Goal: Task Accomplishment & Management: Complete application form

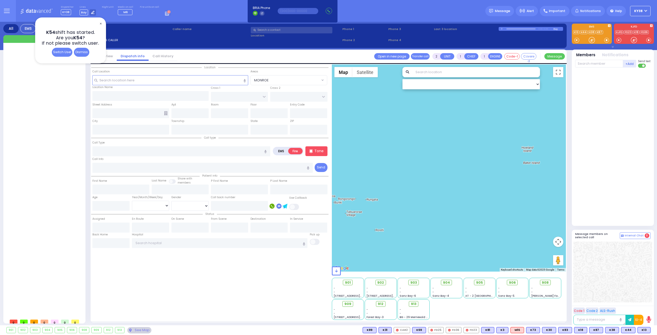
select select
click at [81, 53] on div "Dismiss" at bounding box center [81, 52] width 15 height 9
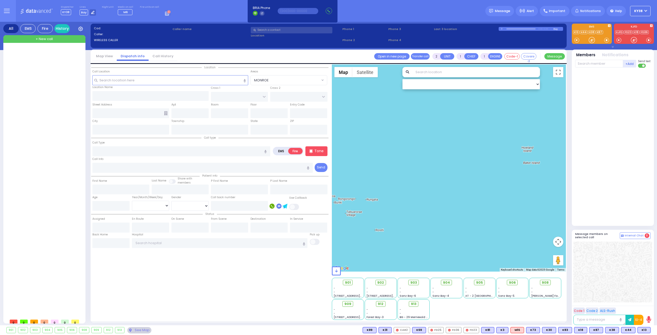
click at [60, 70] on div at bounding box center [45, 182] width 76 height 268
click at [281, 150] on label "EMS" at bounding box center [281, 151] width 15 height 6
radio input "true"
click at [55, 174] on div at bounding box center [45, 182] width 76 height 268
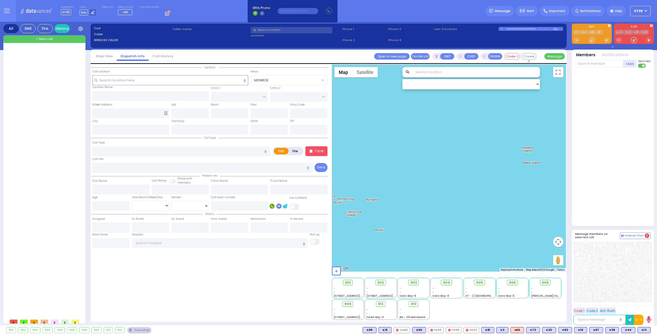
click at [431, 145] on div at bounding box center [449, 167] width 234 height 207
click at [166, 13] on rect at bounding box center [166, 13] width 1 height 1
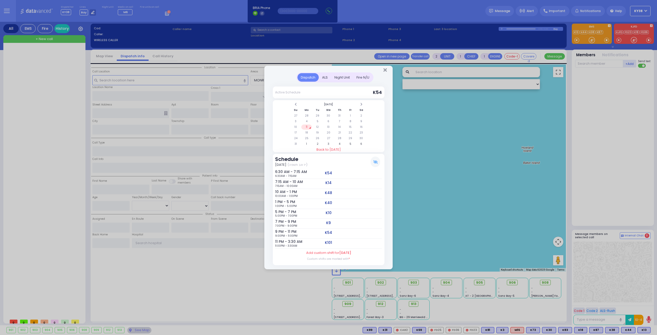
click at [325, 75] on div "ALS" at bounding box center [325, 77] width 12 height 8
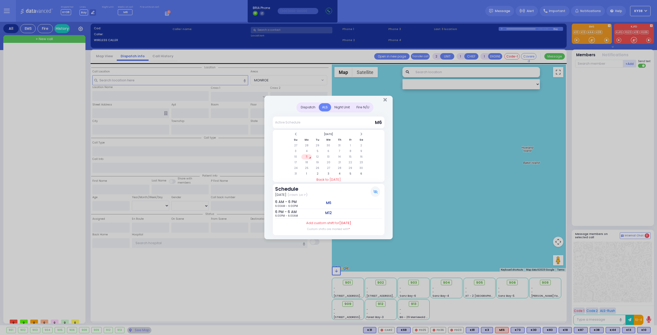
click at [344, 107] on div "Night Unit" at bounding box center [342, 107] width 22 height 8
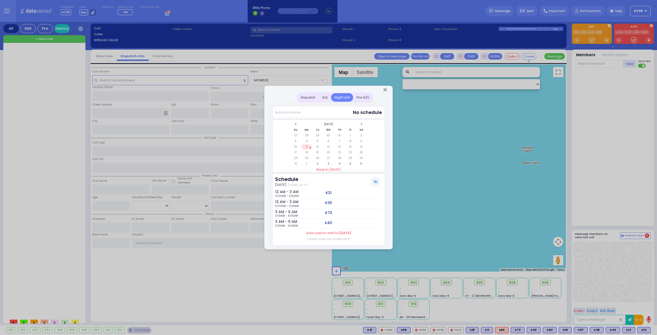
click at [364, 98] on div "Fire N/U" at bounding box center [363, 97] width 20 height 8
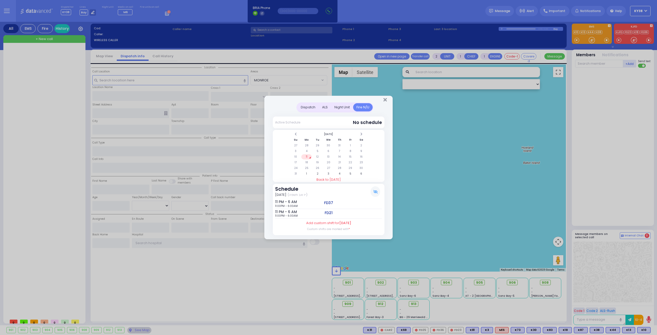
click at [310, 108] on div "Dispatch" at bounding box center [307, 107] width 21 height 8
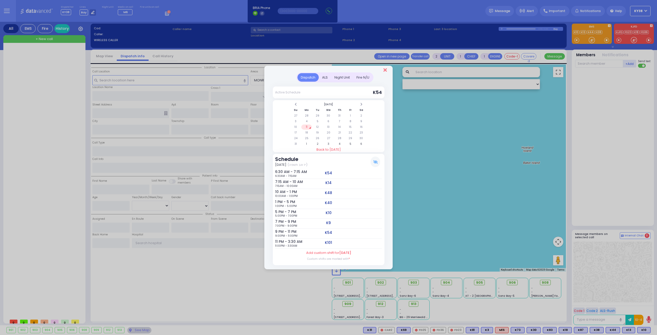
click at [385, 71] on icon "Close" at bounding box center [384, 69] width 3 height 5
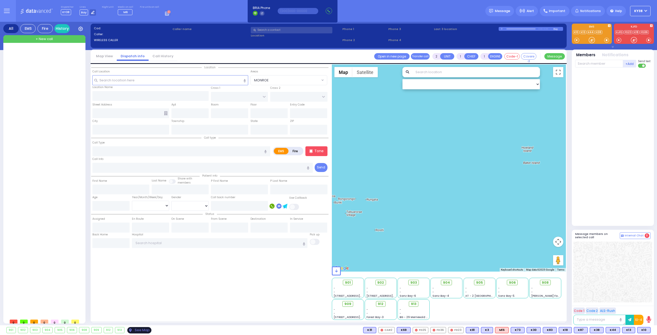
click at [139, 331] on div "See Map" at bounding box center [139, 330] width 24 height 6
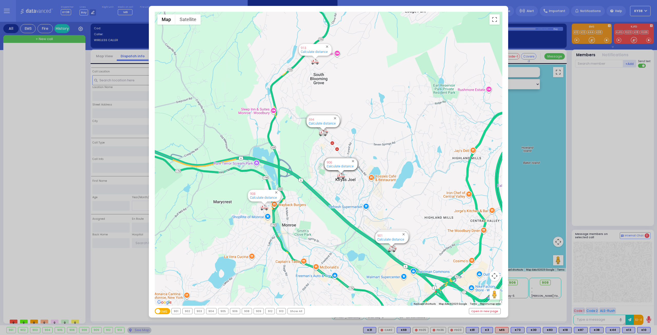
drag, startPoint x: 286, startPoint y: 8, endPoint x: 389, endPoint y: 18, distance: 102.8
click at [389, 18] on div "← Move left → Move right ↑ Move up ↓ Move down + Zoom in - Zoom out Home Jump l…" at bounding box center [328, 162] width 359 height 312
click at [535, 195] on div "← Move left → Move right ↑ Move up ↓ Move down + Zoom in - Zoom out Home Jump l…" at bounding box center [328, 167] width 657 height 335
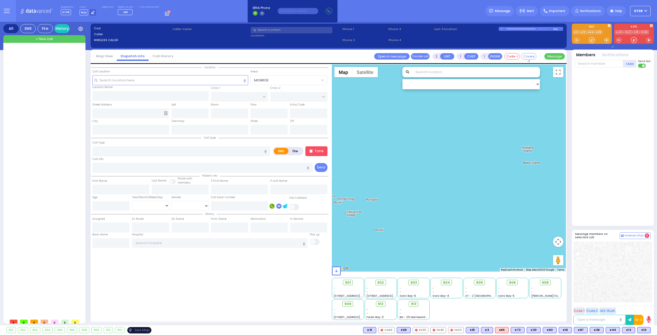
click at [133, 332] on div "See Map" at bounding box center [139, 330] width 24 height 6
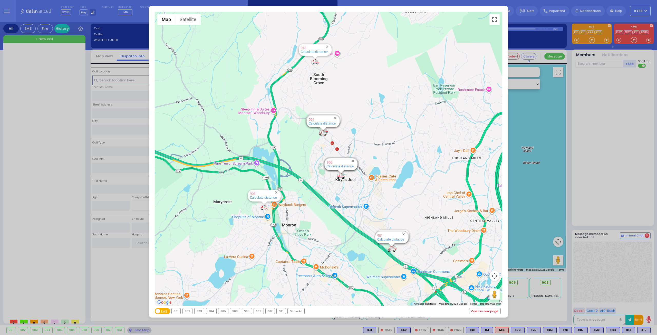
click at [488, 313] on link "Open in new page" at bounding box center [484, 311] width 31 height 6
click at [585, 130] on div "← Move left → Move right ↑ Move up ↓ Move down + Zoom in - Zoom out Home Jump l…" at bounding box center [328, 167] width 657 height 335
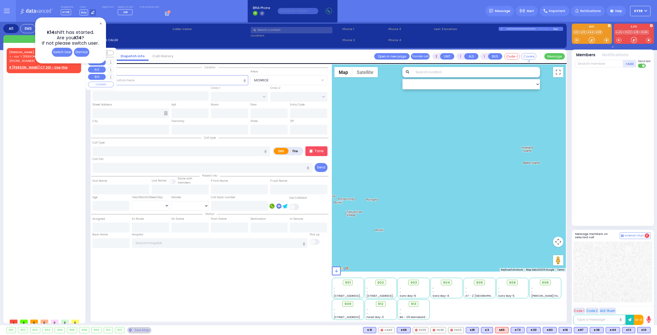
click at [59, 67] on div "8 [PERSON_NAME] CT 301 - Use this" at bounding box center [43, 67] width 69 height 5
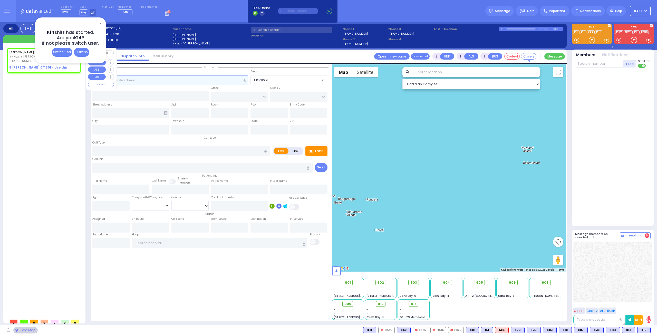
select select
radio input "true"
type input "[PERSON_NAME]"
select select
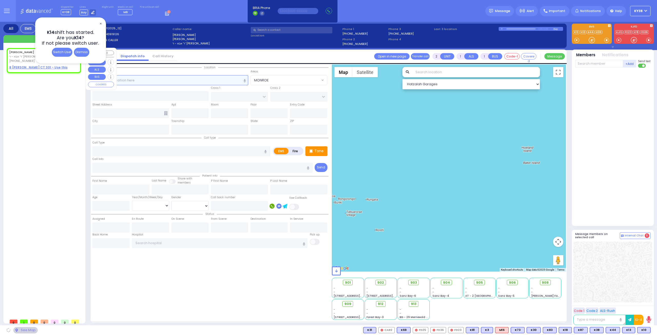
type input "07:15"
select select "Hatzalah Garages"
select select
radio input "true"
select select
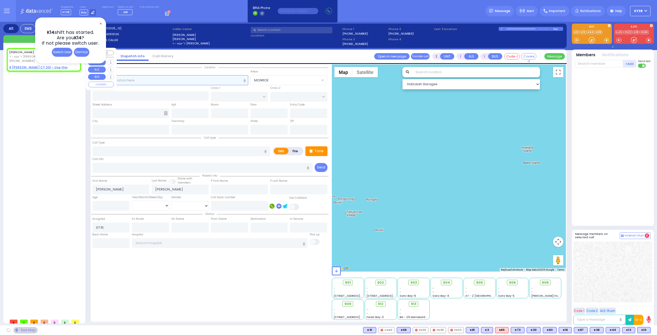
select select "Hatzalah Garages"
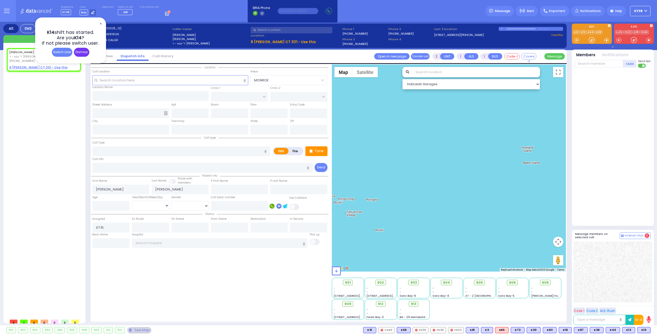
click at [81, 52] on div "Dismiss" at bounding box center [81, 52] width 15 height 9
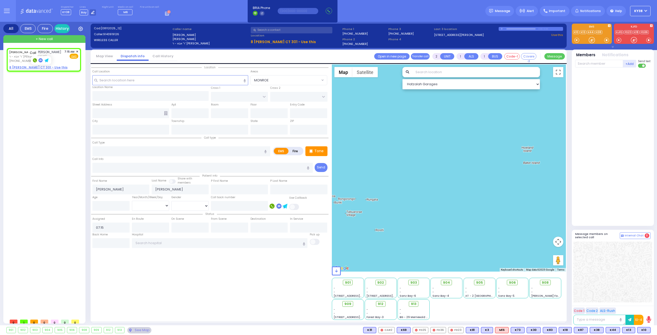
click at [34, 60] on rect at bounding box center [35, 60] width 4 height 4
type input "9143919126"
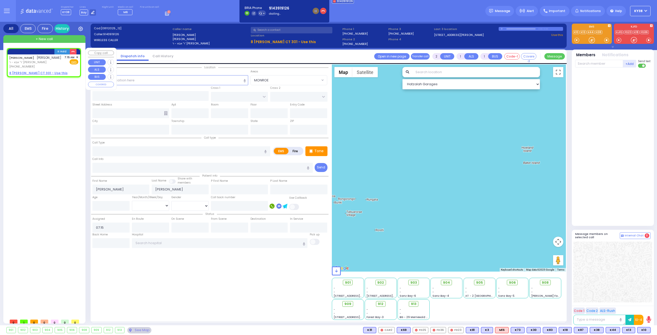
click at [35, 60] on span "ר' אבא - ר' [PERSON_NAME]" at bounding box center [35, 62] width 52 height 4
select select
radio input "true"
select select
select select "Hatzalah Garages"
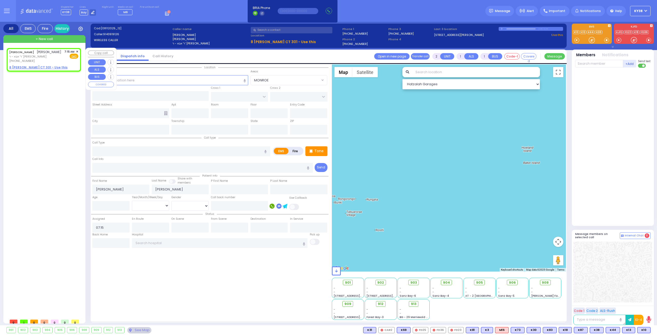
click at [78, 52] on span "✕" at bounding box center [77, 52] width 2 height 4
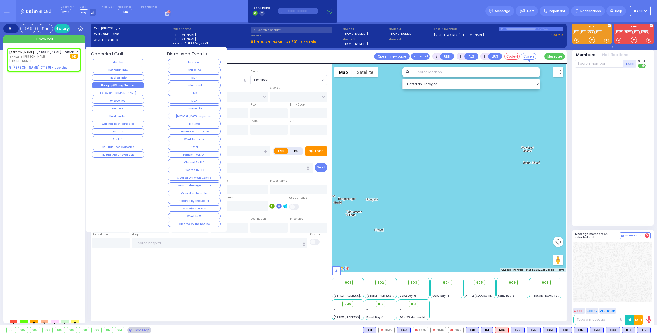
click at [107, 84] on button "Hang up/Wrong Number" at bounding box center [118, 85] width 53 height 6
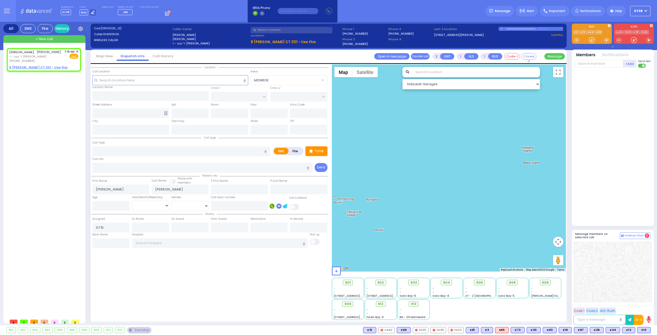
select select
radio input "true"
select select
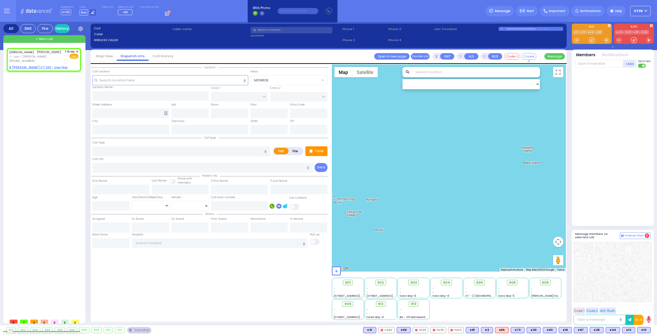
click at [55, 97] on div "[PERSON_NAME] [PERSON_NAME] ר' אבא - ר' [PERSON_NAME] [PHONE_NUMBER] 7:15 AM ✕ …" at bounding box center [45, 182] width 76 height 268
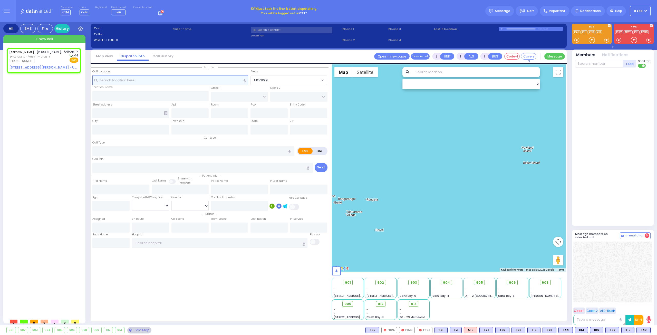
select select
radio input "true"
type input "[PERSON_NAME]"
select select
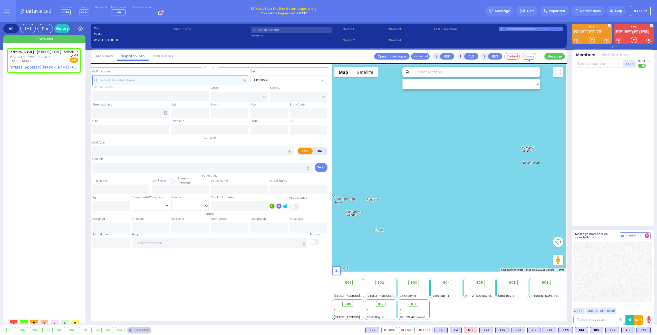
type input "07:40"
select select "Hatzalah Garages"
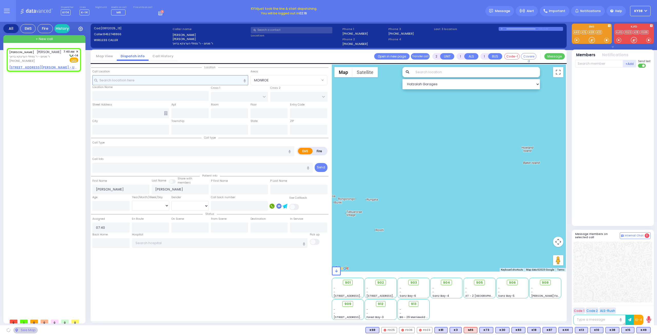
select select
radio input "true"
select select
select select "Hatzalah Garages"
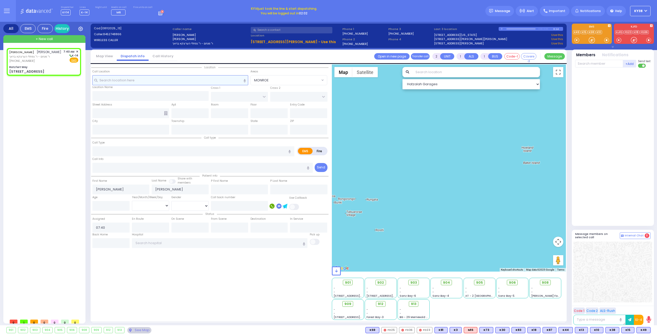
select select
radio input "true"
select select
select select "Hatzalah Garages"
type input "Ratzfert Way"
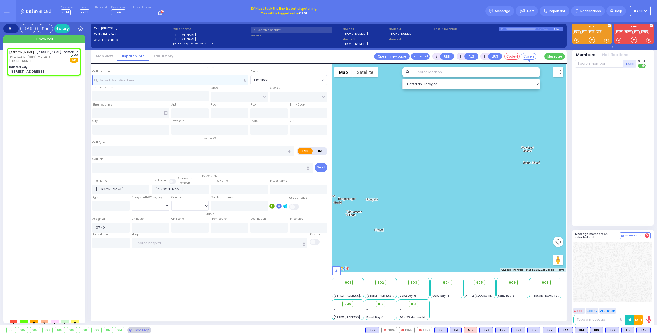
type input "[GEOGRAPHIC_DATA]"
type input "[STREET_ADDRESS]"
type input "[PERSON_NAME]"
type input "[US_STATE]"
type input "10950"
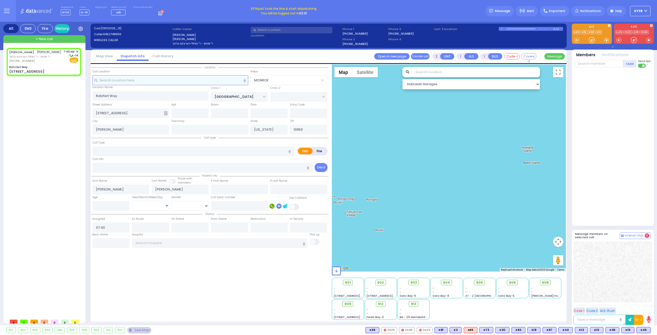
select select "SECTION 4"
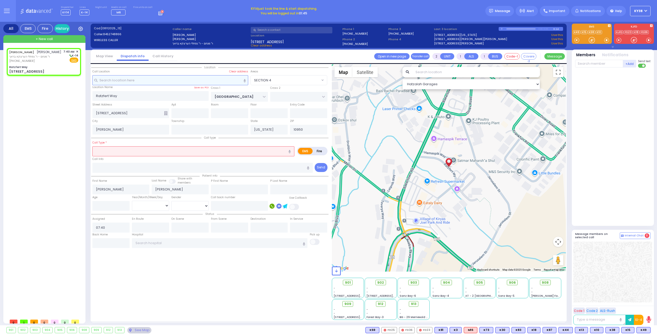
select select
radio input "true"
select select
select select "Hatzalah Garages"
type input "111"
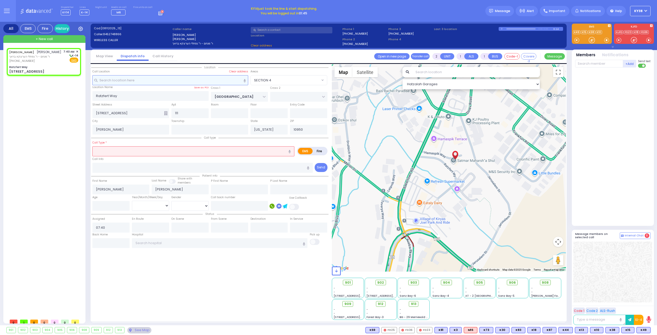
select select "SECTION 4"
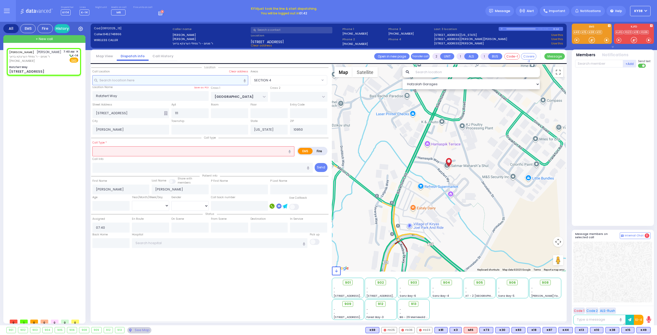
select select
radio input "true"
select select
select select "Hatzalah Garages"
select select "SECTION 4"
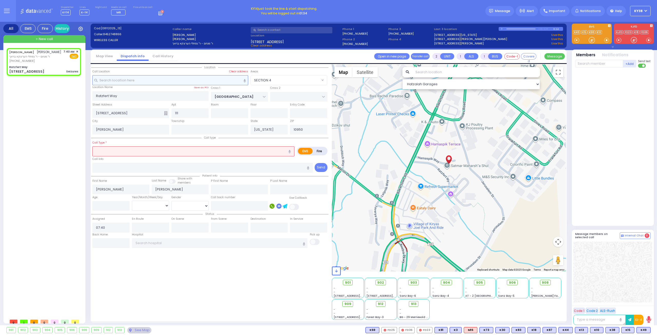
type input "3"
type input "2"
select select
type input "Seizures"
radio input "true"
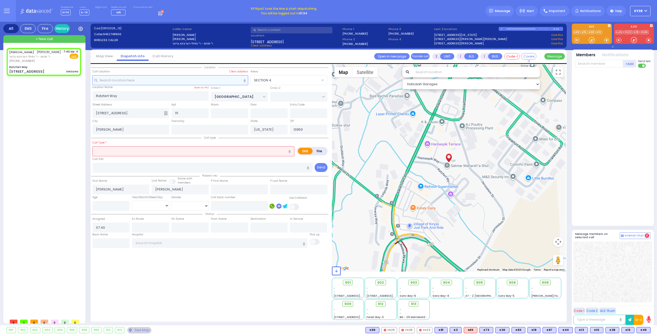
select select
select select "Hatzalah Garages"
select select "SECTION 4"
select select
radio input "true"
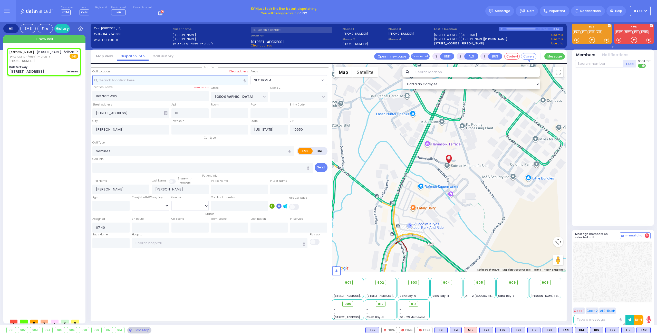
select select
select select "Hatzalah Garages"
select select "SECTION 4"
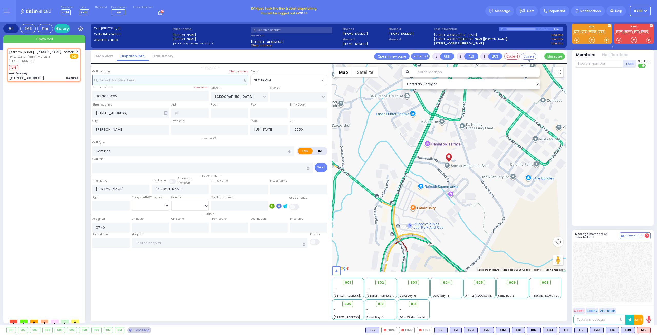
select select
radio input "true"
select select
type input "07:42"
select select "Hatzalah Garages"
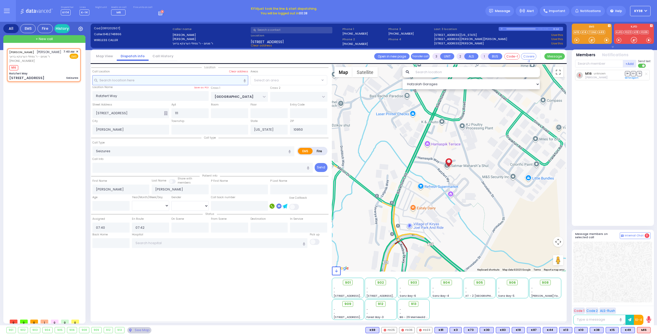
select select "SECTION 4"
